Goal: Information Seeking & Learning: Learn about a topic

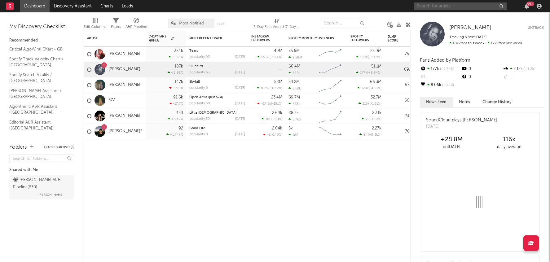
click at [457, 6] on input "text" at bounding box center [459, 6] width 93 height 8
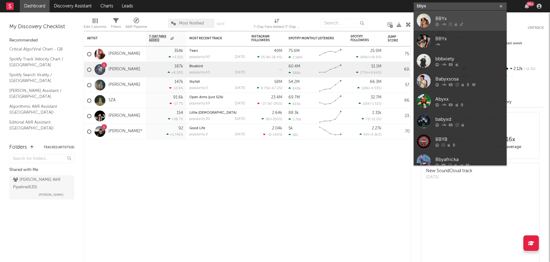
type input "bbyx"
click at [455, 18] on div "BBYx" at bounding box center [469, 18] width 68 height 7
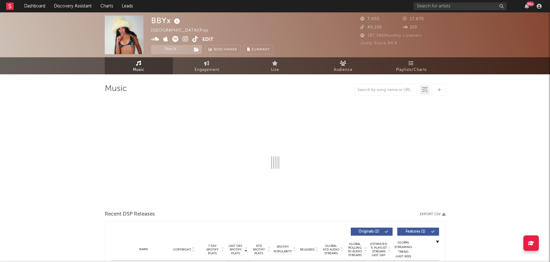
select select "6m"
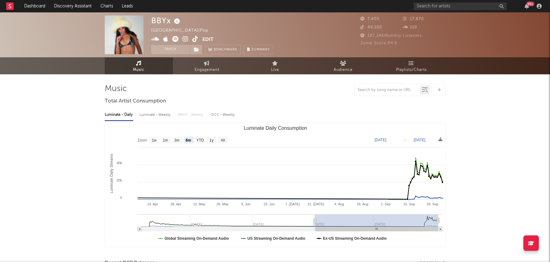
click at [129, 36] on img at bounding box center [124, 34] width 39 height 39
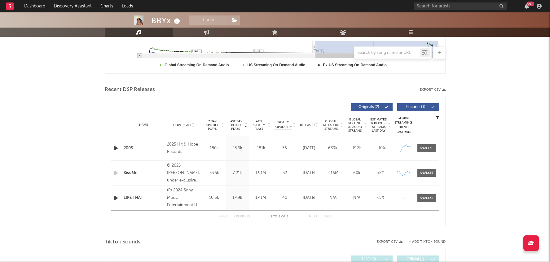
scroll to position [196, 0]
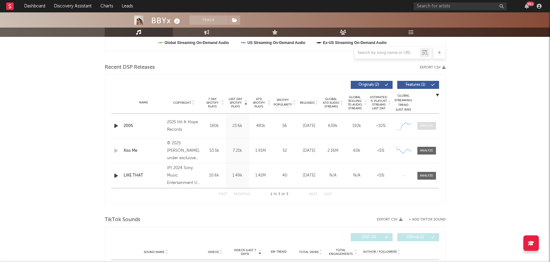
click at [427, 125] on div at bounding box center [426, 126] width 13 height 5
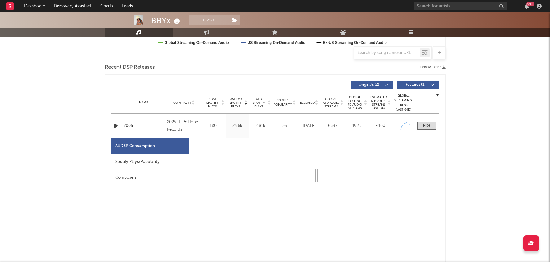
select select "1w"
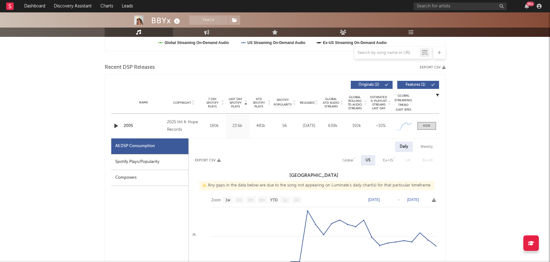
click at [148, 162] on div "Spotify Plays/Popularity" at bounding box center [149, 162] width 77 height 16
select select "1w"
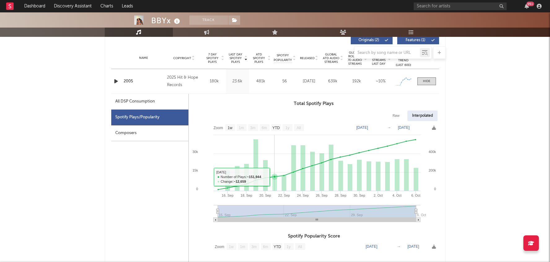
scroll to position [239, 0]
